Goal: Communication & Community: Answer question/provide support

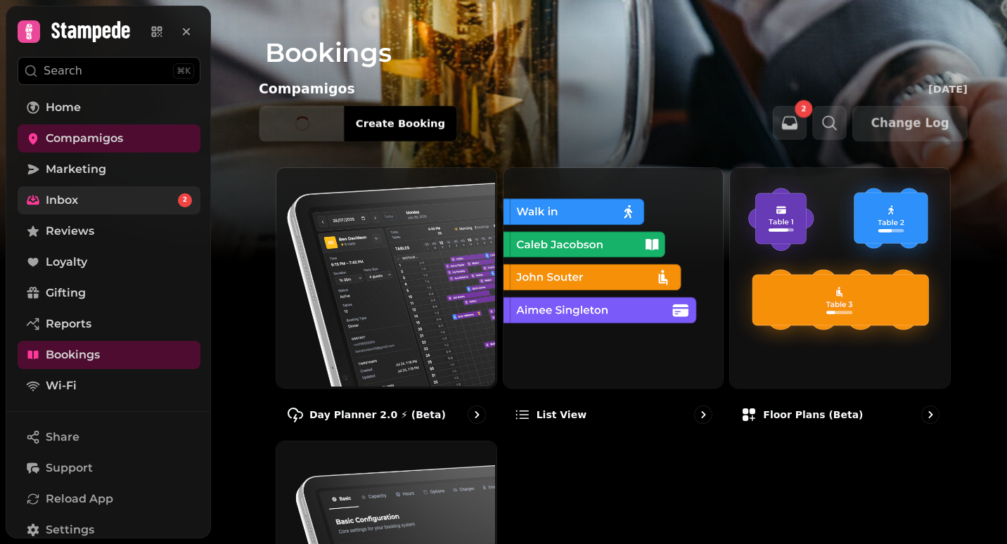
click at [49, 199] on span "Inbox" at bounding box center [62, 200] width 32 height 17
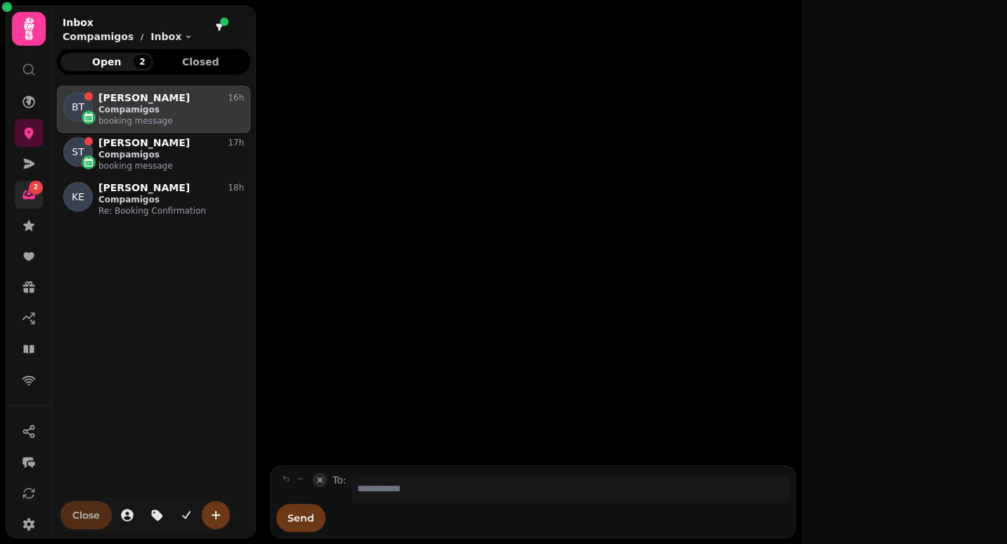
scroll to position [436, 183]
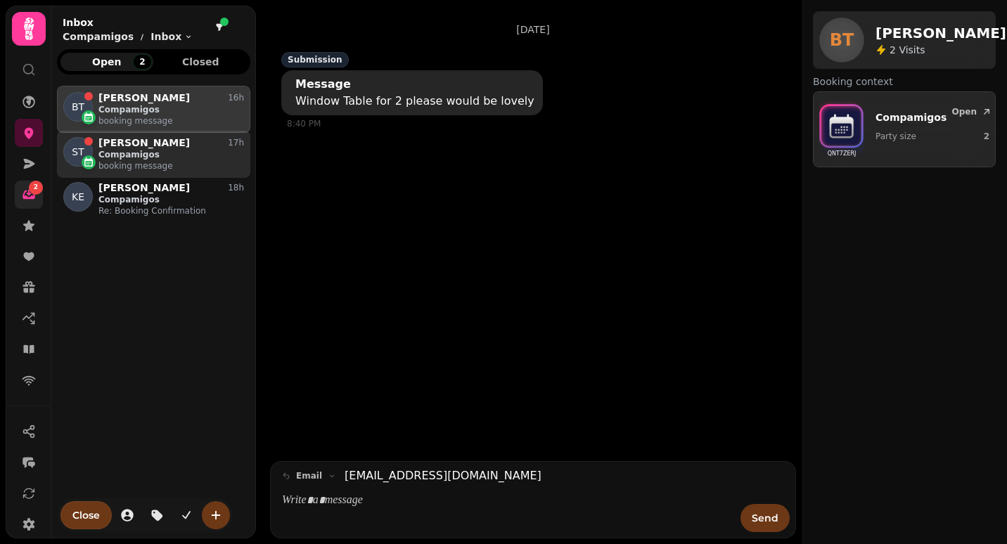
click at [115, 165] on p "booking message" at bounding box center [171, 165] width 146 height 11
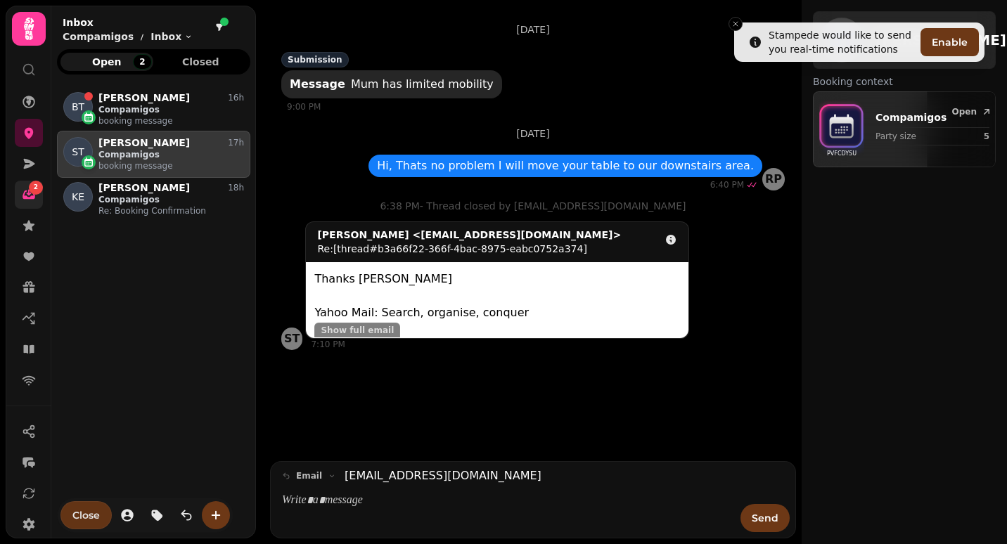
click at [79, 520] on span "Close" at bounding box center [85, 515] width 27 height 10
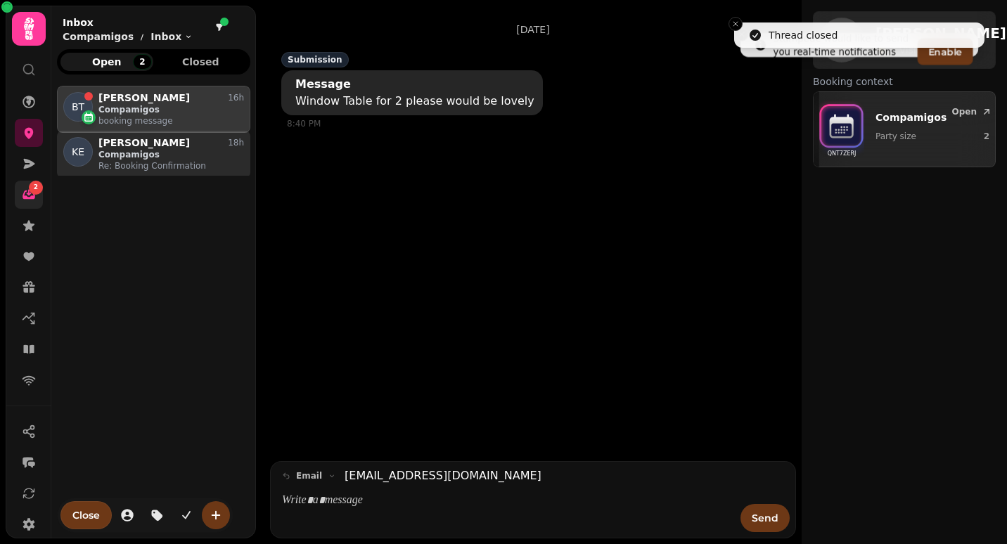
click at [133, 153] on p "Compamigos" at bounding box center [171, 154] width 146 height 11
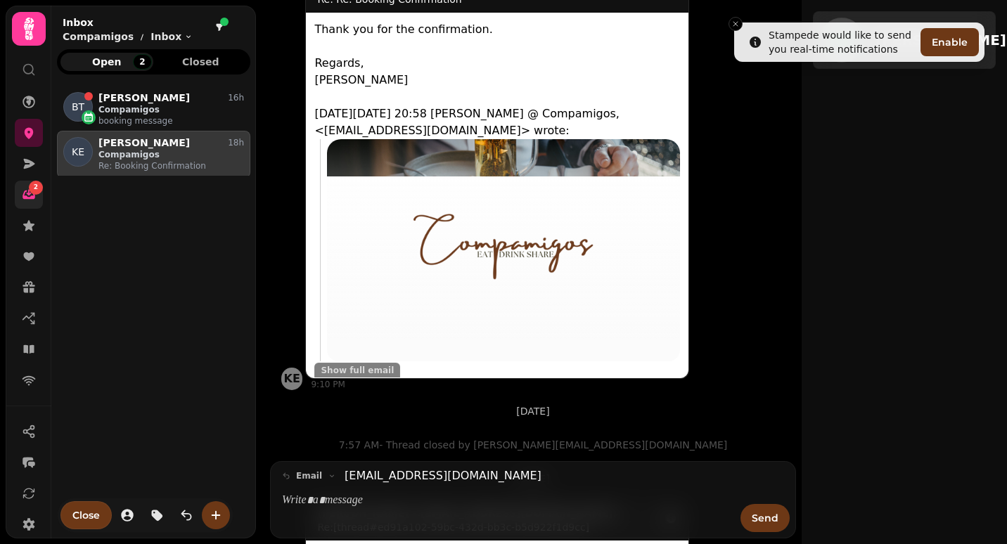
scroll to position [1253, 0]
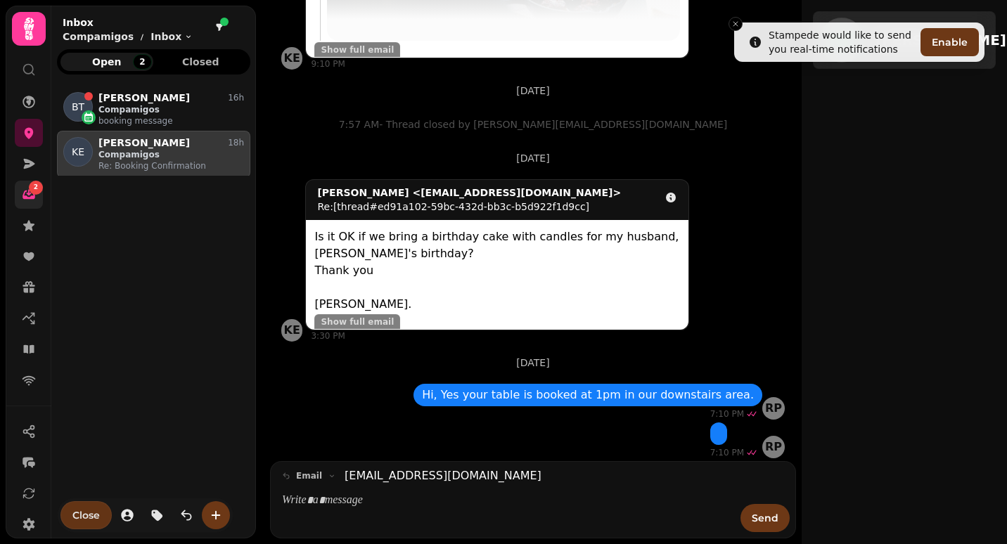
click at [97, 515] on span "Close" at bounding box center [85, 515] width 27 height 10
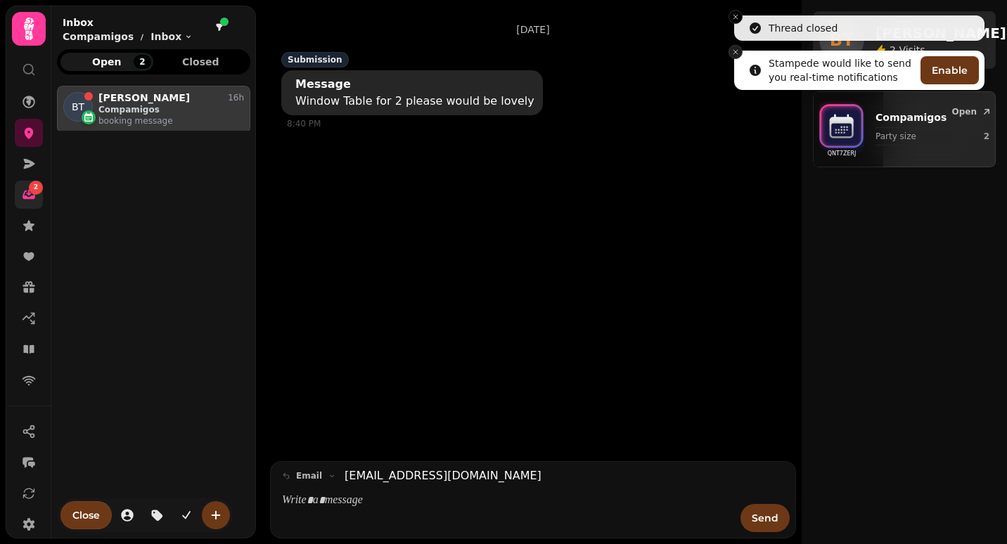
click at [734, 49] on icon "Close toast" at bounding box center [735, 52] width 8 height 8
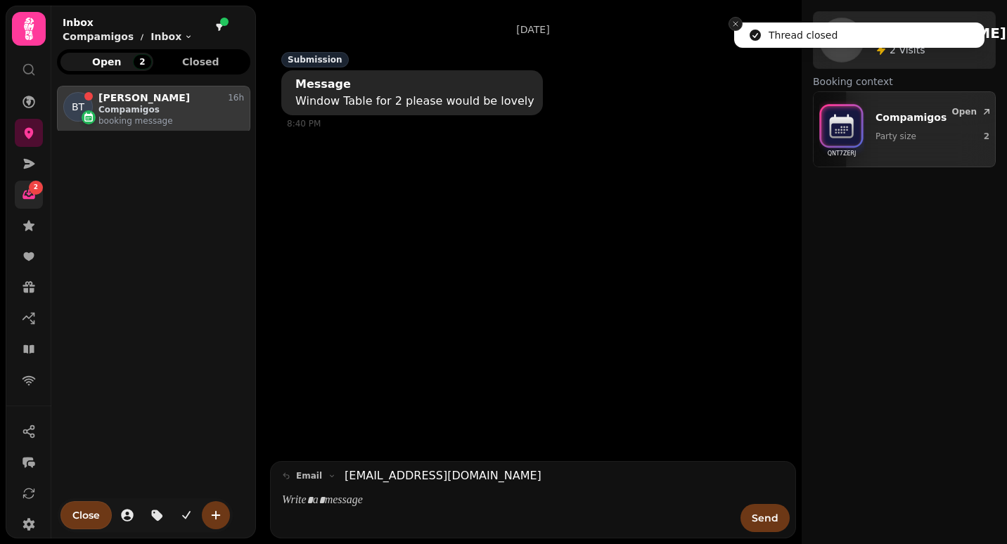
click at [734, 23] on icon "Close toast" at bounding box center [735, 24] width 8 height 8
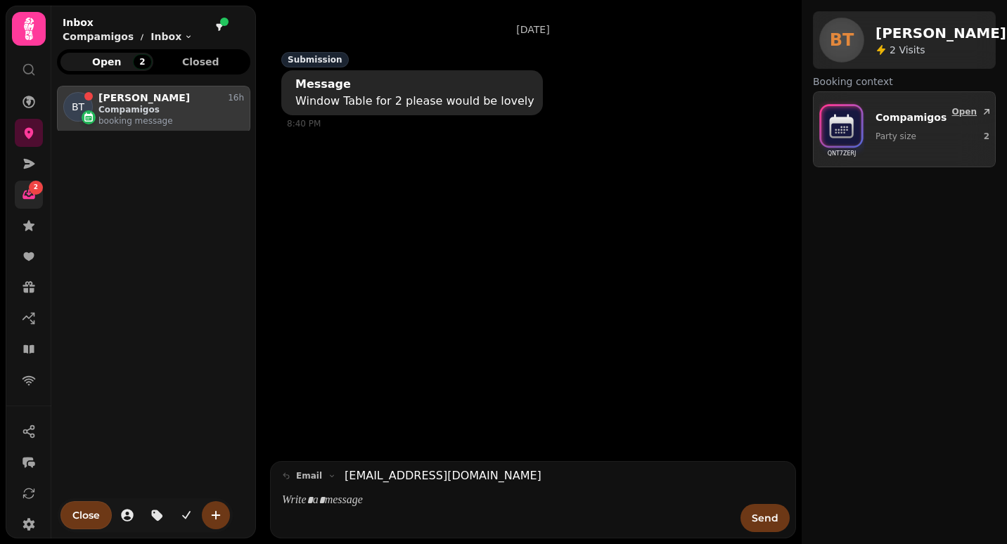
click at [929, 124] on p "Compamigos" at bounding box center [914, 117] width 79 height 14
select select "**********"
select select "*"
select select "****"
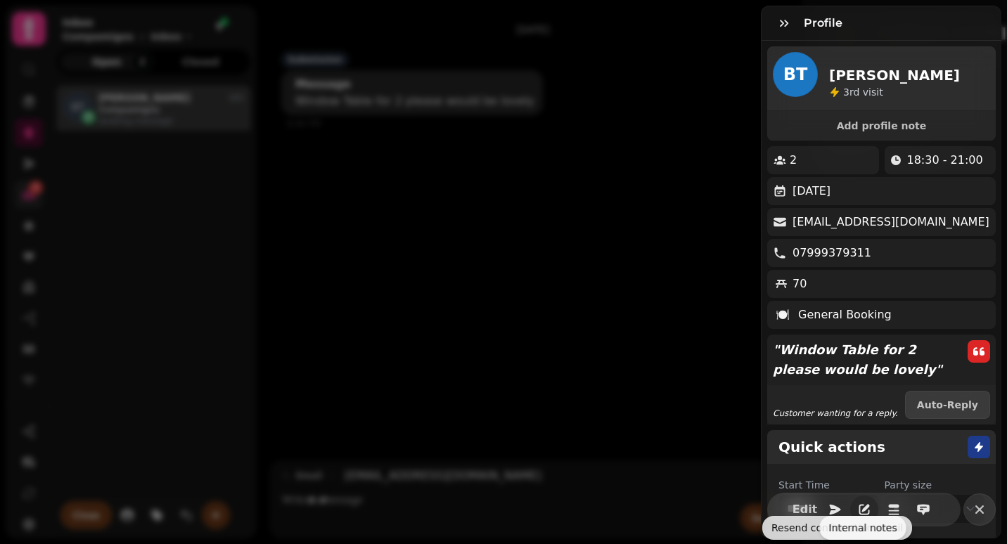
click at [857, 503] on icon "button" at bounding box center [864, 510] width 14 height 14
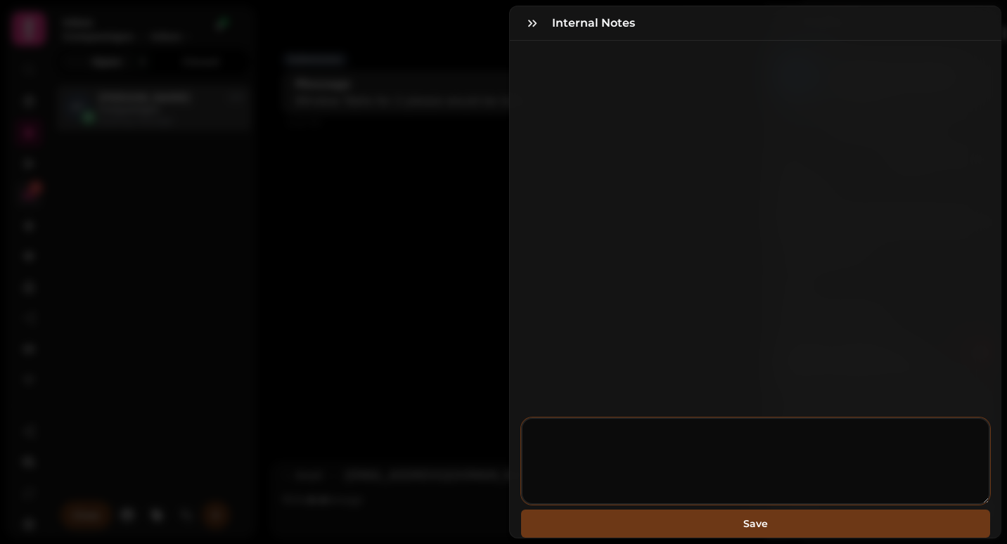
click at [603, 460] on textarea at bounding box center [755, 461] width 469 height 87
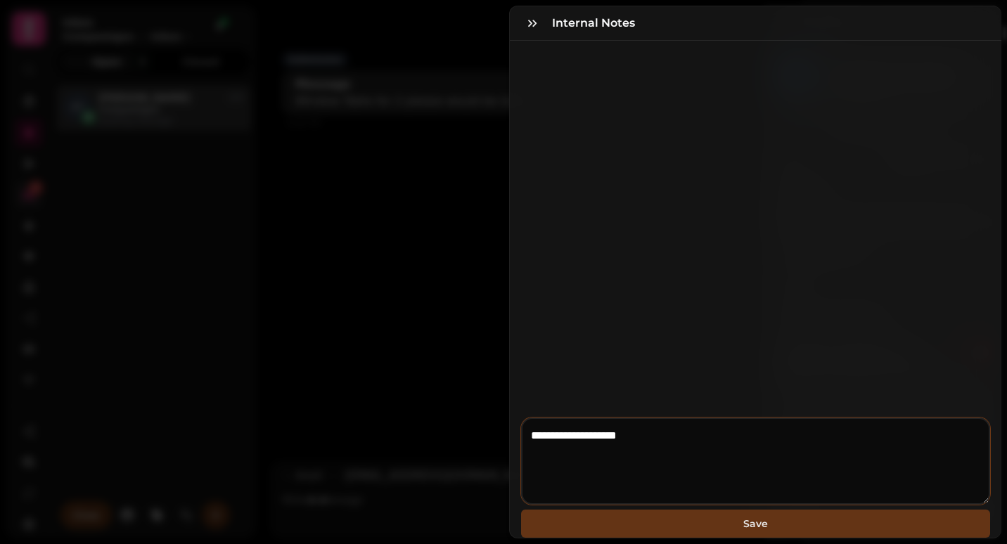
type textarea "**********"
click at [648, 519] on span "Save" at bounding box center [755, 524] width 446 height 10
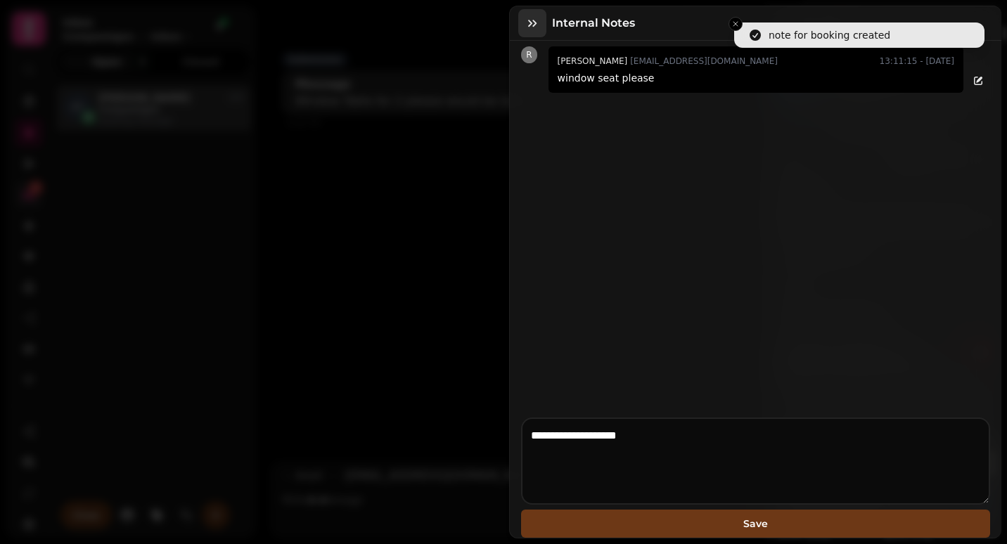
click at [532, 13] on button "button" at bounding box center [532, 23] width 28 height 28
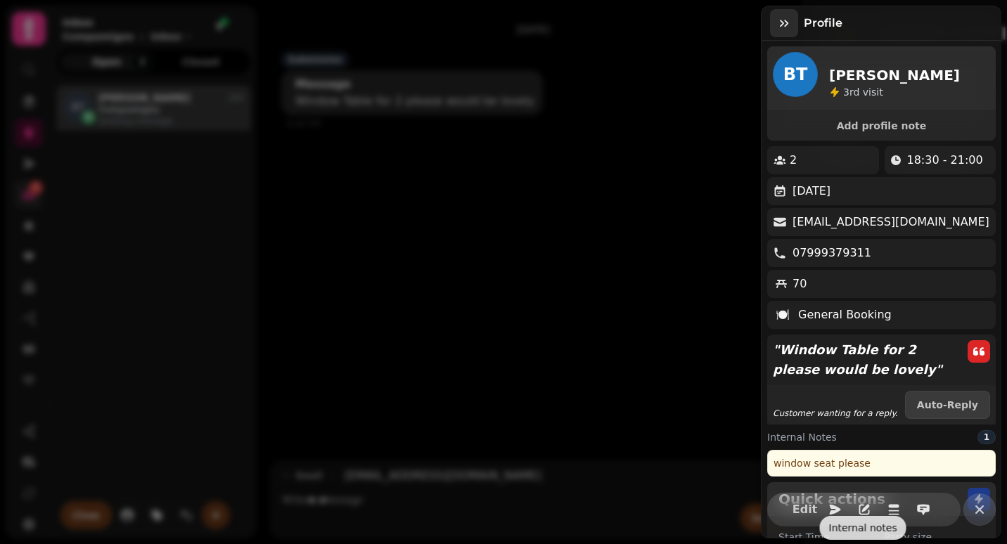
click at [780, 30] on icon "button" at bounding box center [784, 23] width 14 height 14
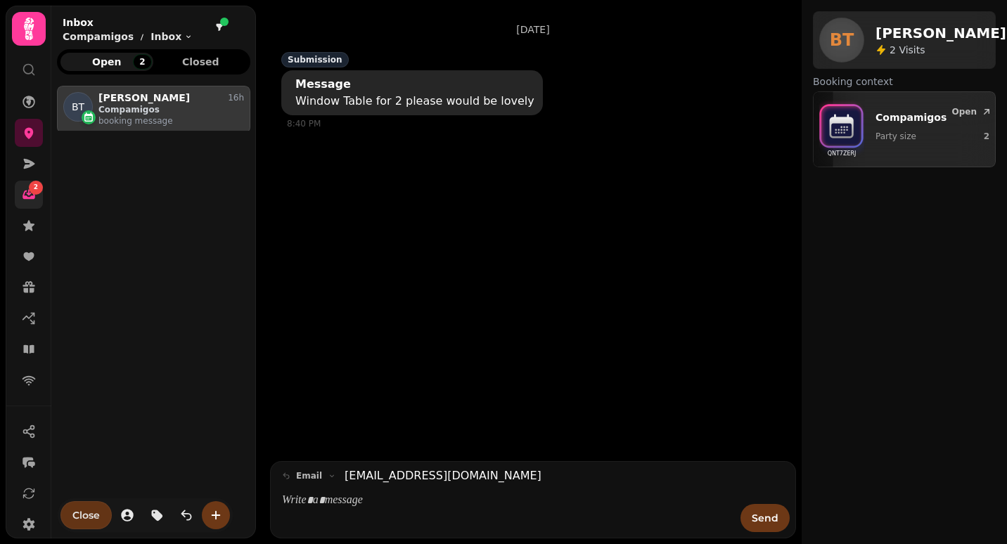
click at [107, 519] on button "Close" at bounding box center [85, 515] width 51 height 28
